Goal: Task Accomplishment & Management: Manage account settings

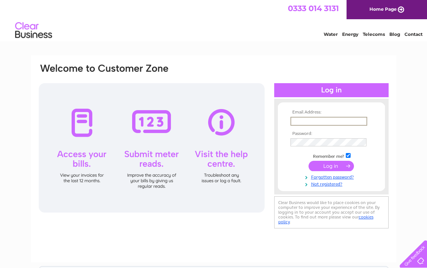
click at [292, 122] on input "text" at bounding box center [328, 121] width 77 height 9
type input "kirstyeverett@cartertowler.co.uk"
click at [309, 161] on input "submit" at bounding box center [331, 166] width 45 height 10
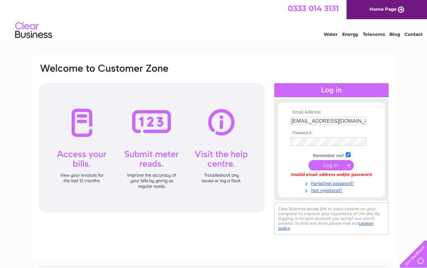
click at [325, 168] on input "submit" at bounding box center [331, 165] width 45 height 10
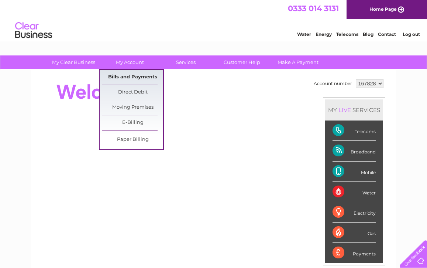
click at [133, 75] on link "Bills and Payments" at bounding box center [132, 77] width 61 height 15
click at [131, 77] on link "Bills and Payments" at bounding box center [132, 77] width 61 height 15
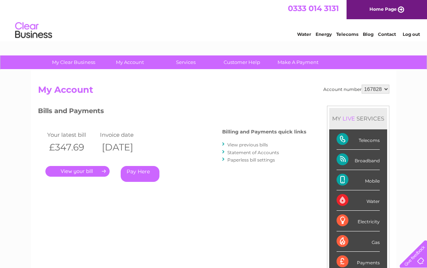
click at [80, 172] on link "." at bounding box center [77, 171] width 64 height 11
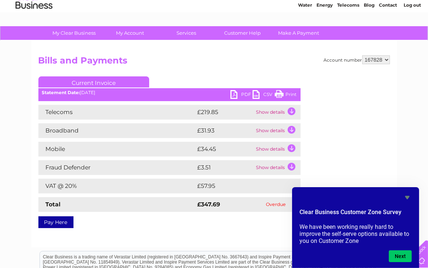
scroll to position [74, 0]
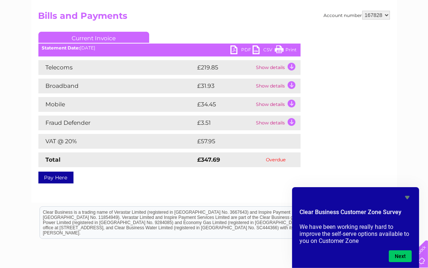
click at [236, 51] on link "PDF" at bounding box center [241, 50] width 22 height 11
click at [235, 50] on link "PDF" at bounding box center [241, 50] width 22 height 11
